Goal: Information Seeking & Learning: Learn about a topic

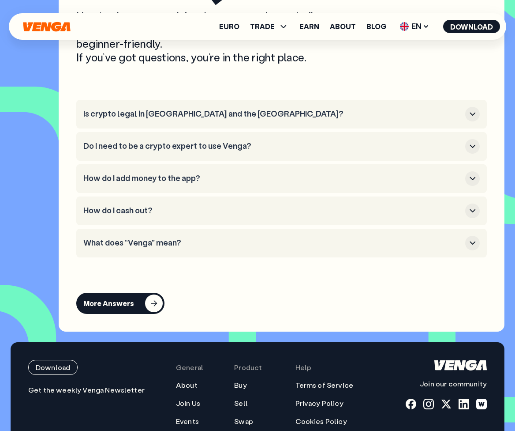
scroll to position [4854, 0]
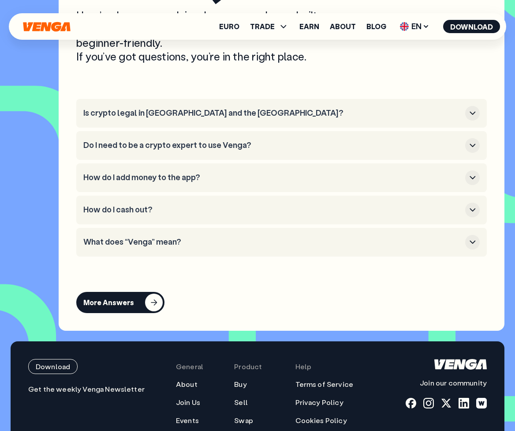
click at [213, 118] on h3 "Is crypto legal in [GEOGRAPHIC_DATA] and the [GEOGRAPHIC_DATA]?" at bounding box center [272, 113] width 379 height 10
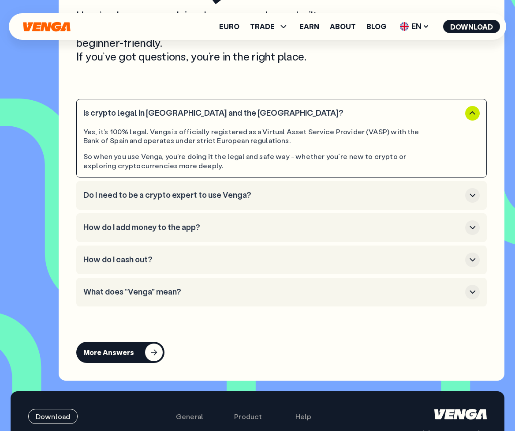
click at [206, 118] on h3 "Is crypto legal in [GEOGRAPHIC_DATA] and the [GEOGRAPHIC_DATA]?" at bounding box center [272, 113] width 379 height 10
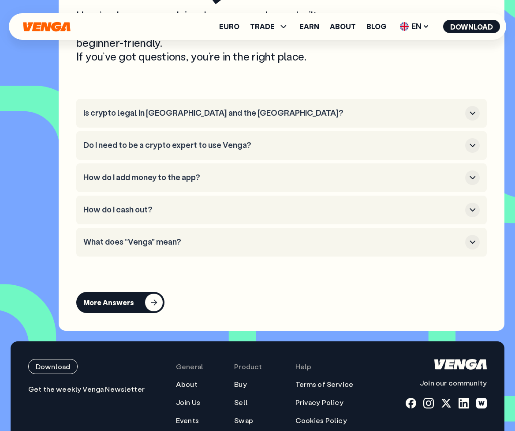
click at [197, 150] on h3 "Do I need to be a crypto expert to use Venga?" at bounding box center [272, 145] width 379 height 10
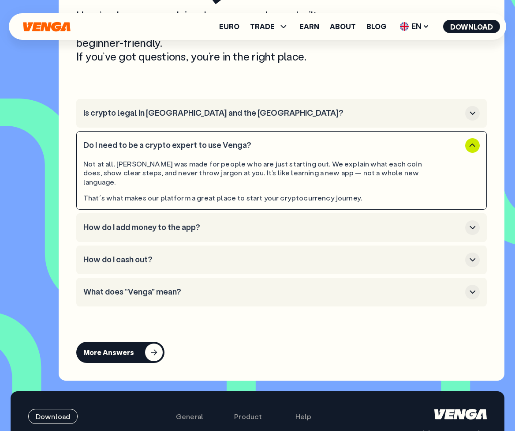
click at [197, 150] on h3 "Do I need to be a crypto expert to use Venga?" at bounding box center [272, 145] width 379 height 10
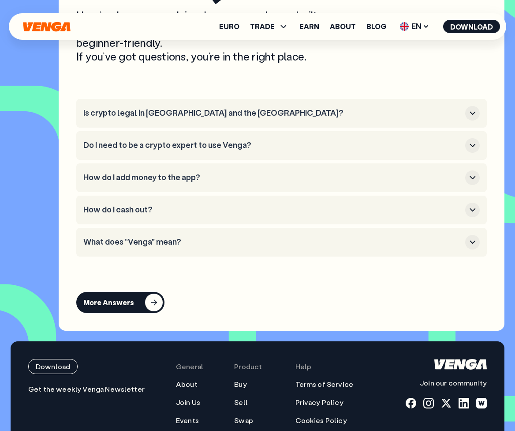
click at [183, 182] on h3 "How do I add money to the app?" at bounding box center [272, 177] width 379 height 10
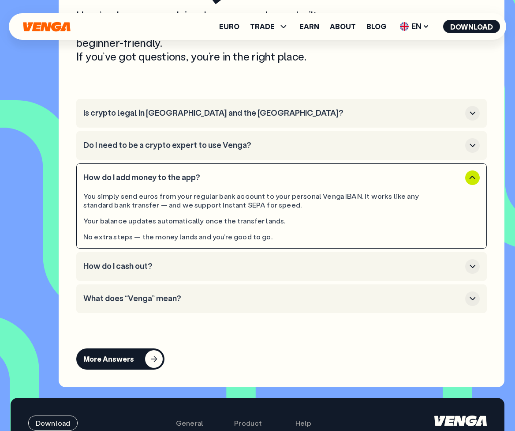
click at [183, 182] on h3 "How do I add money to the app?" at bounding box center [272, 177] width 379 height 10
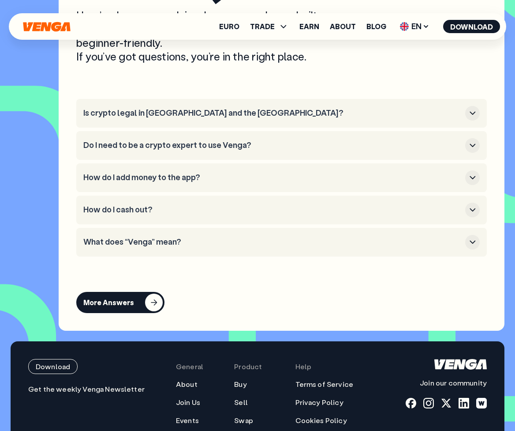
click at [171, 216] on button "How do I cash out?" at bounding box center [281, 209] width 397 height 15
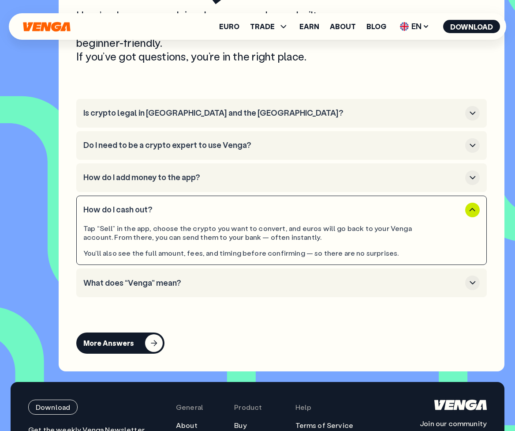
click at [169, 214] on h3 "How do I cash out?" at bounding box center [272, 210] width 379 height 10
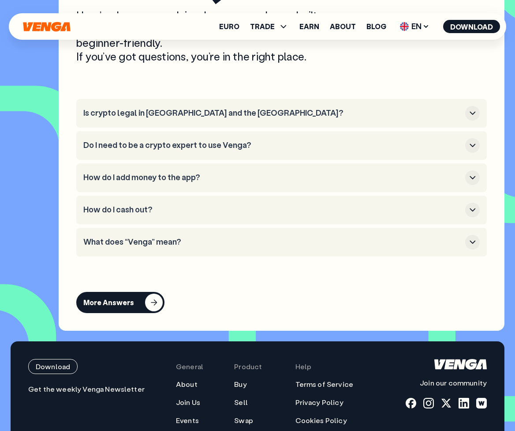
click at [166, 247] on h3 "What does “Venga” mean?" at bounding box center [272, 242] width 379 height 10
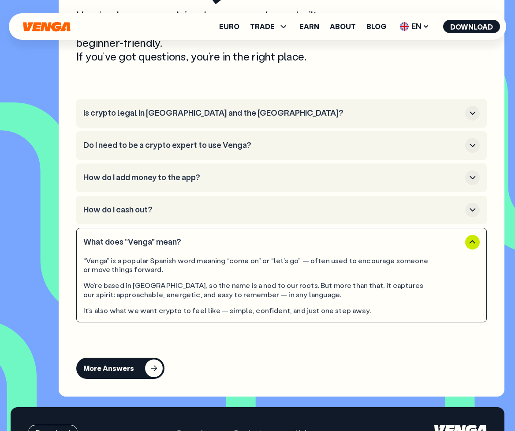
click at [165, 249] on button "What does “Venga” mean?" at bounding box center [281, 242] width 397 height 15
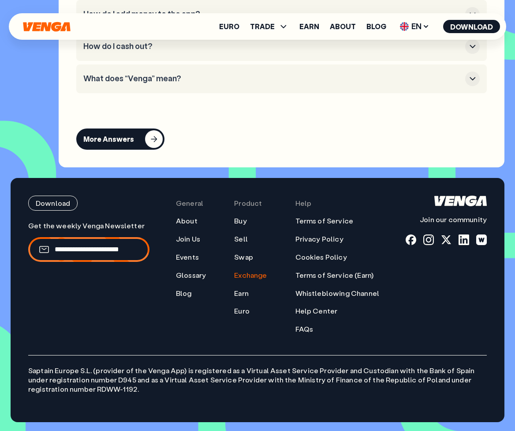
scroll to position [5026, 0]
click at [193, 225] on link "About" at bounding box center [187, 220] width 22 height 9
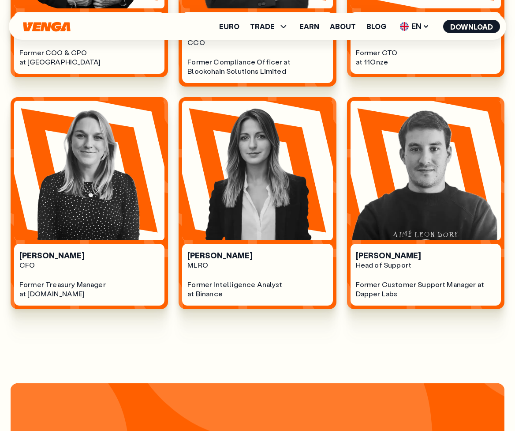
scroll to position [807, 0]
